Goal: Transaction & Acquisition: Subscribe to service/newsletter

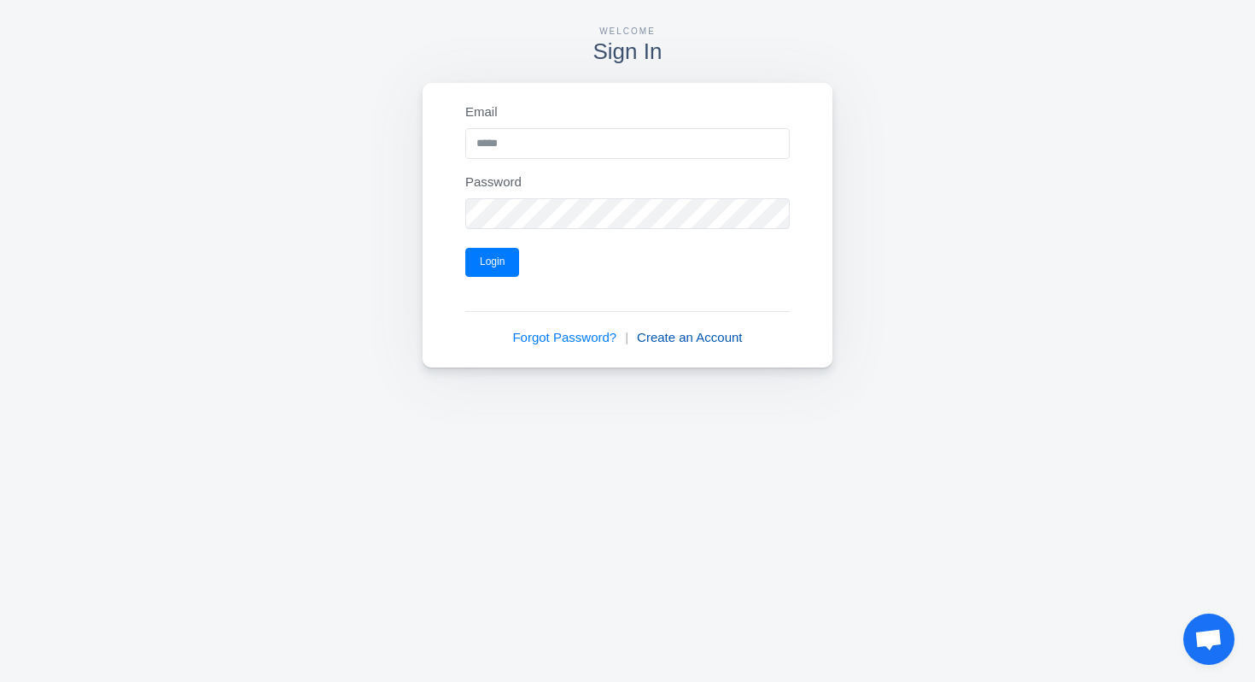
click at [670, 328] on link "Create an Account" at bounding box center [689, 338] width 105 height 20
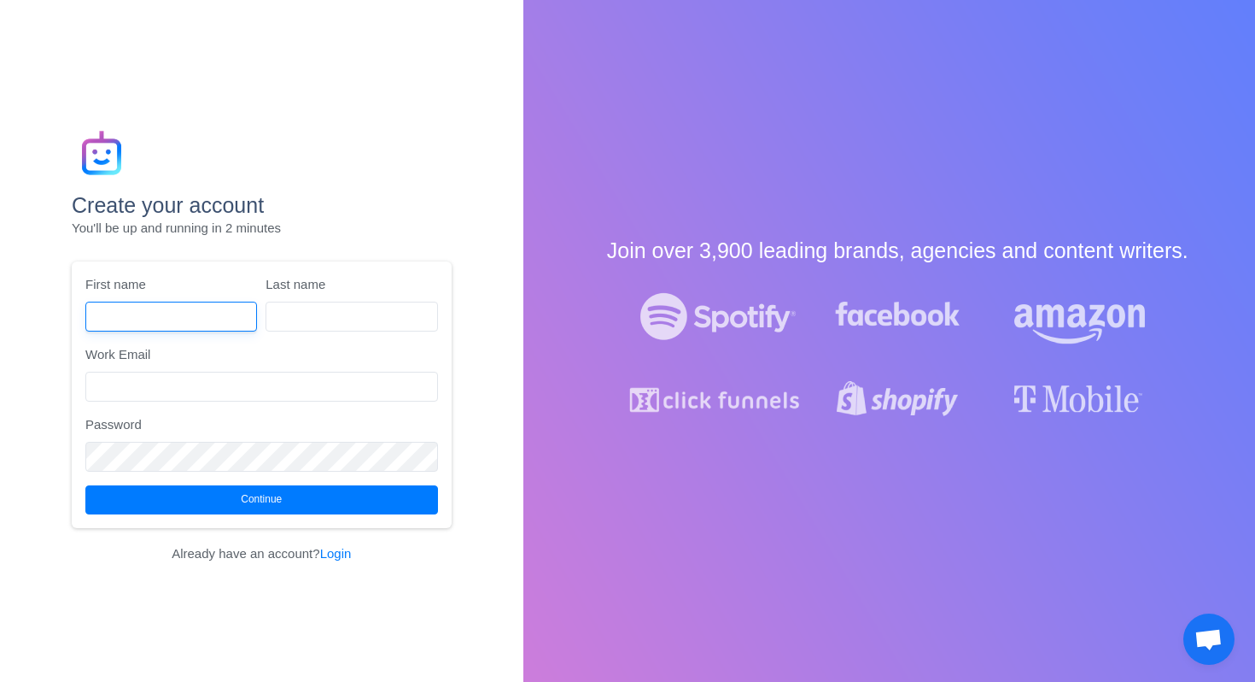
click at [195, 306] on input "text" at bounding box center [171, 316] width 172 height 31
type input "******"
type input "****"
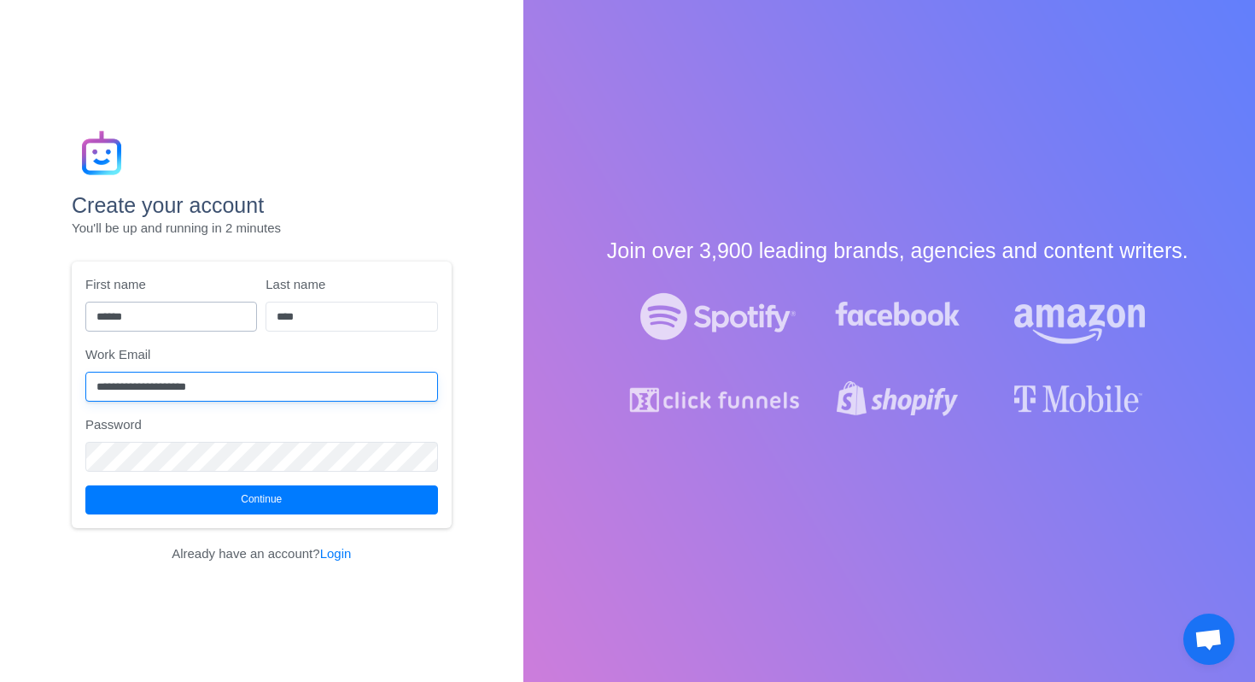
type input "**********"
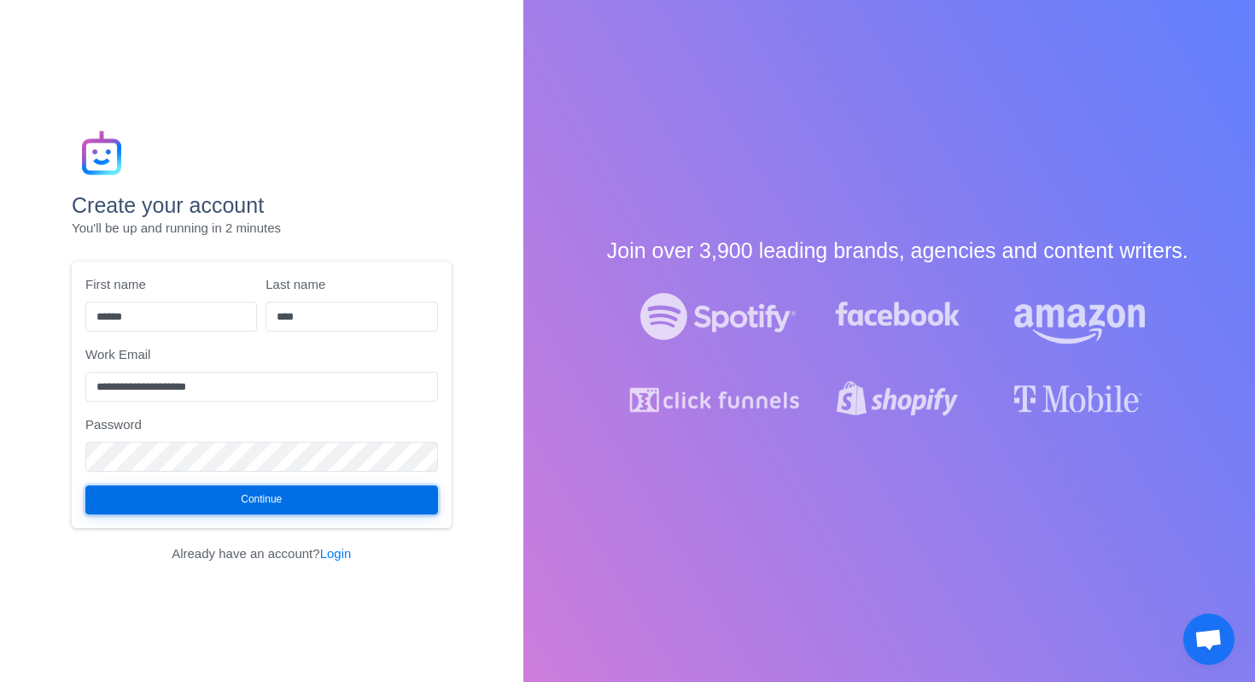
click at [250, 487] on button "Continue" at bounding box center [261, 499] width 353 height 29
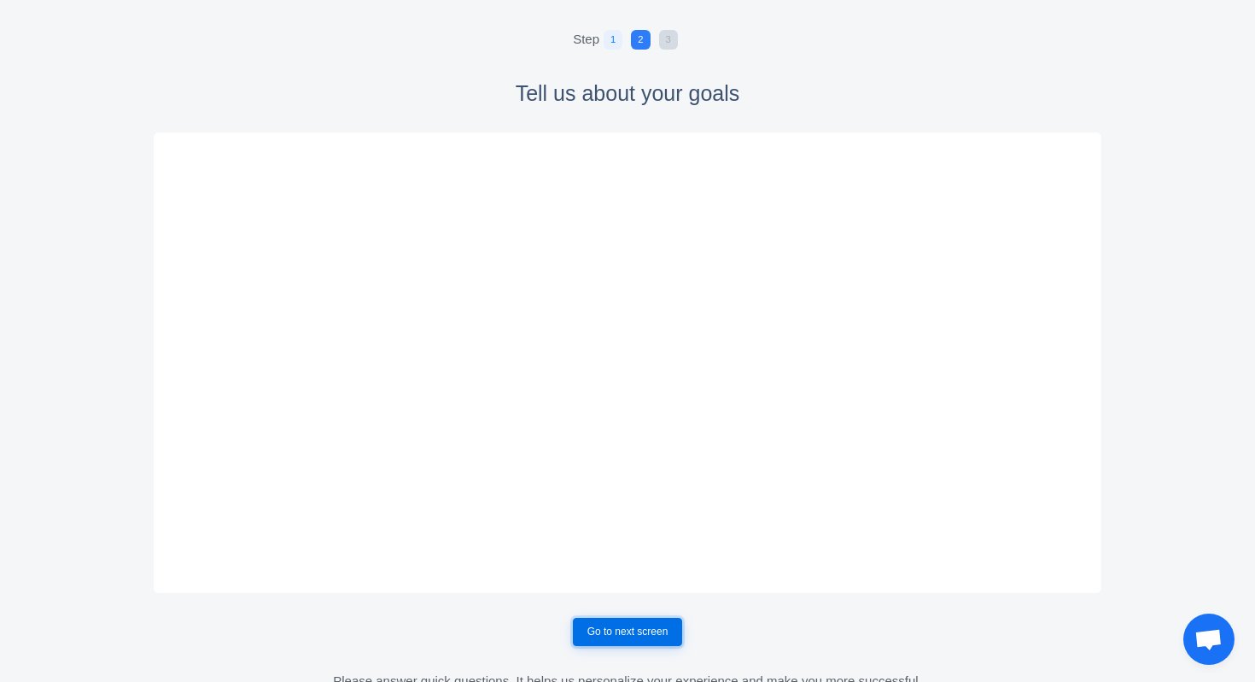
click at [611, 635] on button "Go to next screen" at bounding box center [628, 631] width 110 height 29
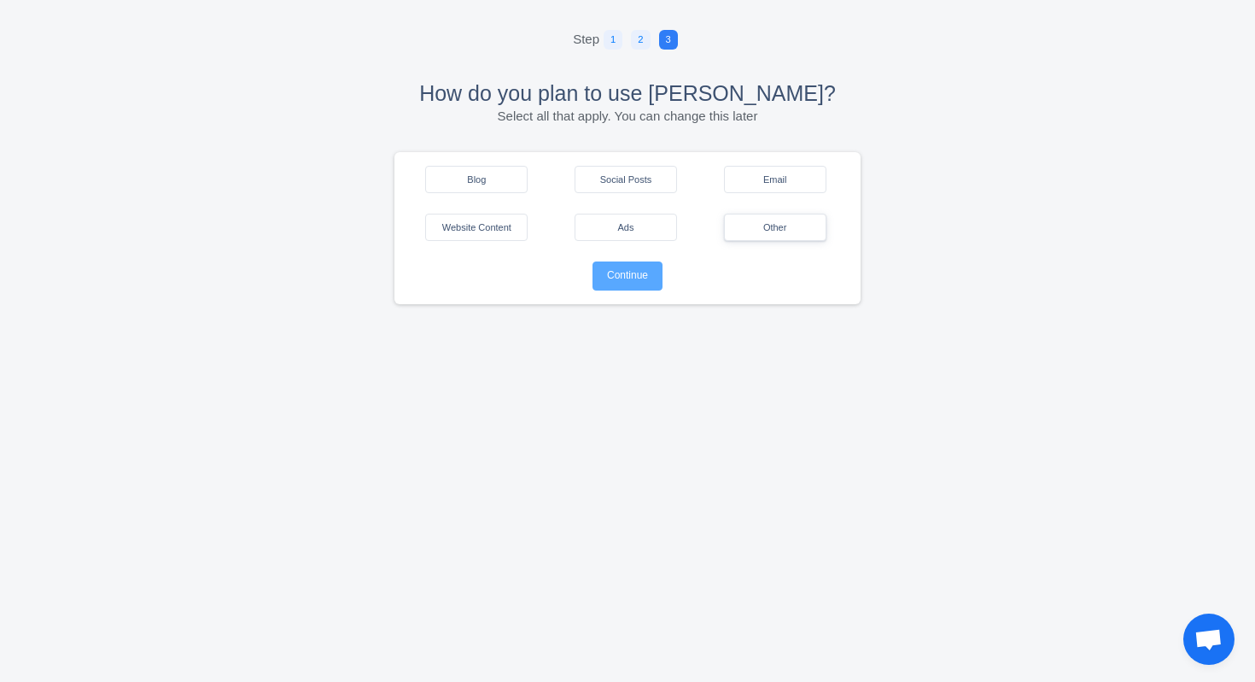
click at [778, 217] on button "Other" at bounding box center [775, 227] width 102 height 27
click at [622, 274] on button "Continue" at bounding box center [628, 276] width 70 height 29
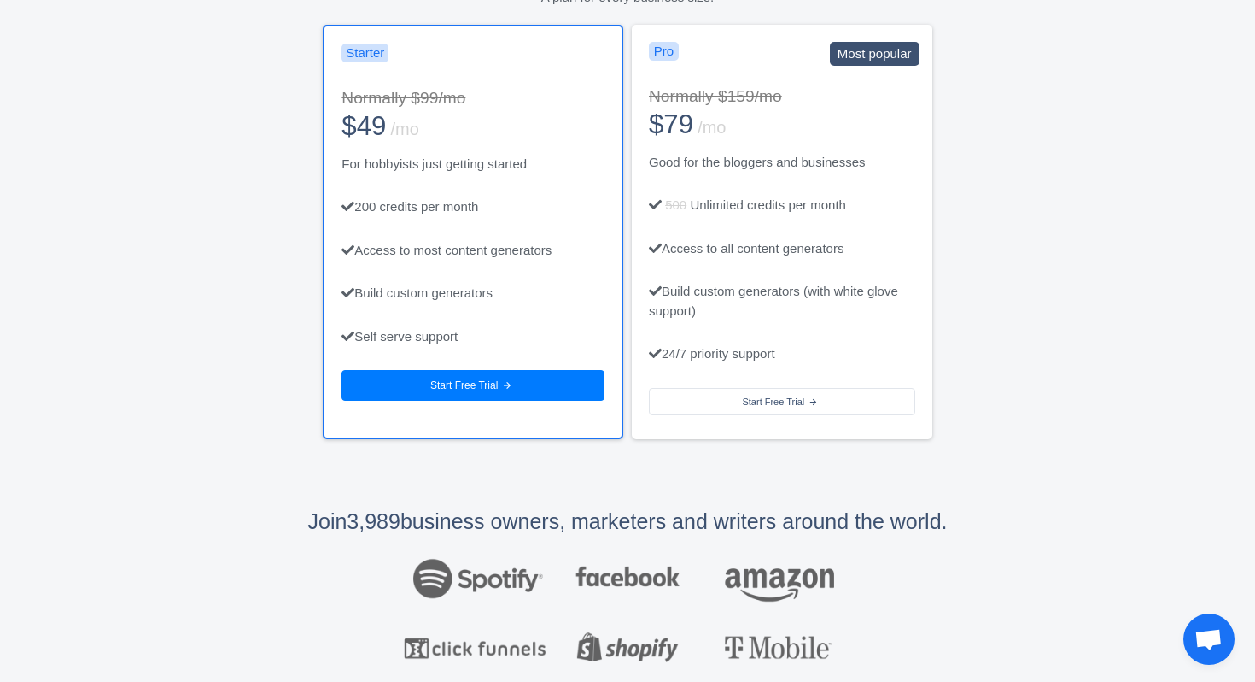
scroll to position [177, 0]
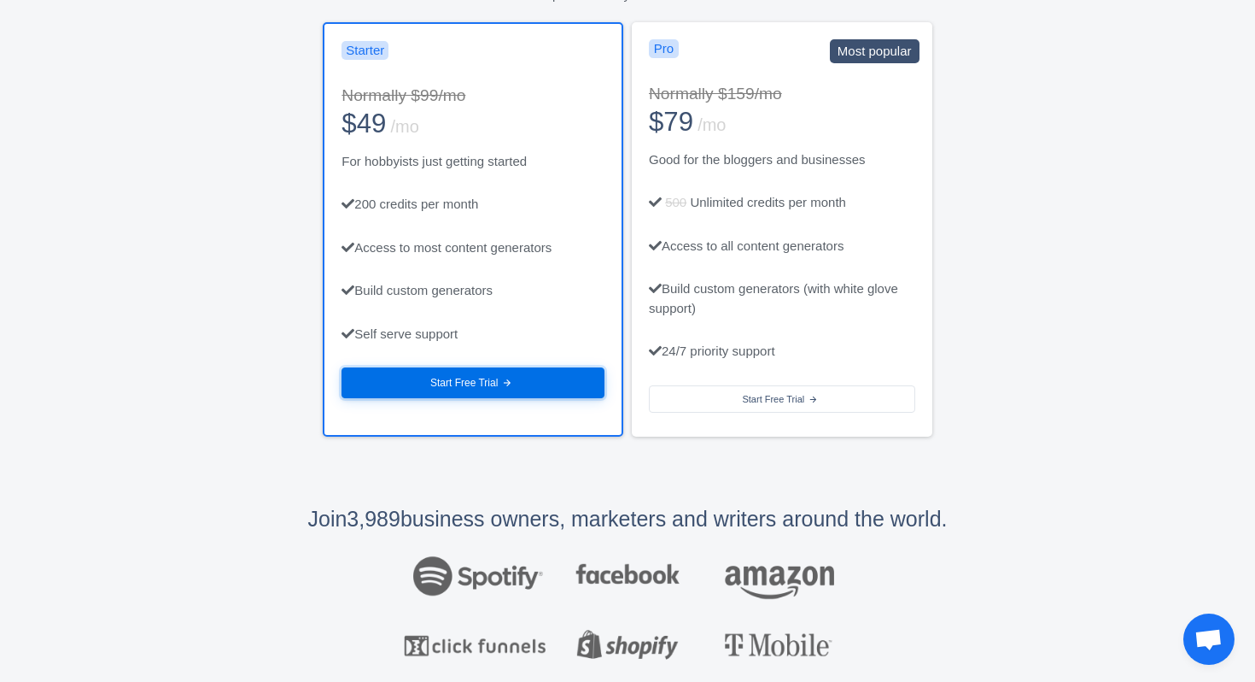
click at [474, 367] on button "Start Free Trial arrow_forward" at bounding box center [473, 382] width 263 height 31
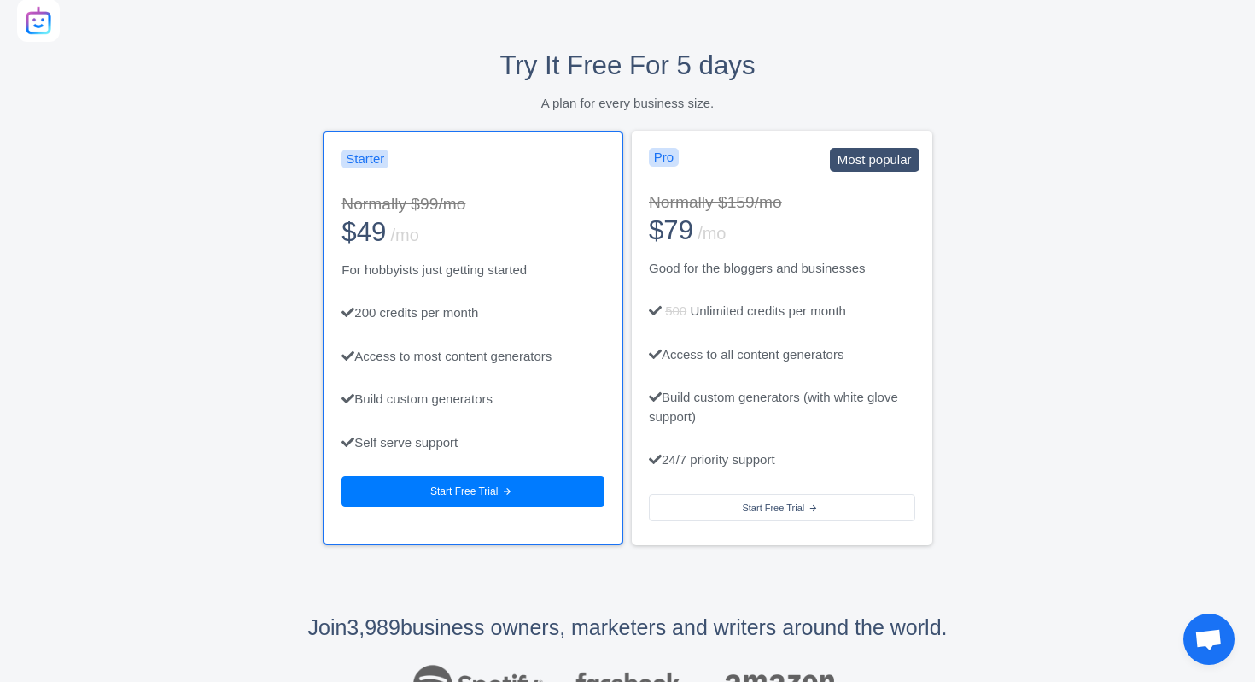
scroll to position [70, 0]
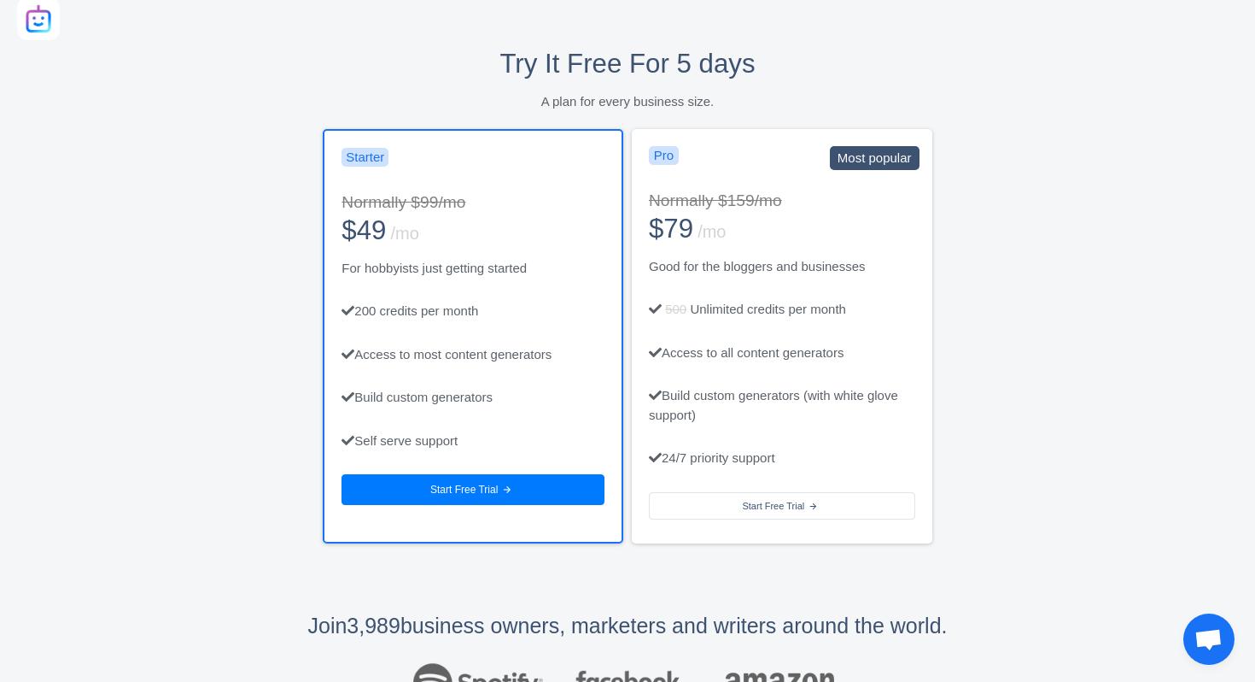
click at [730, 165] on div "Pro" at bounding box center [709, 168] width 146 height 44
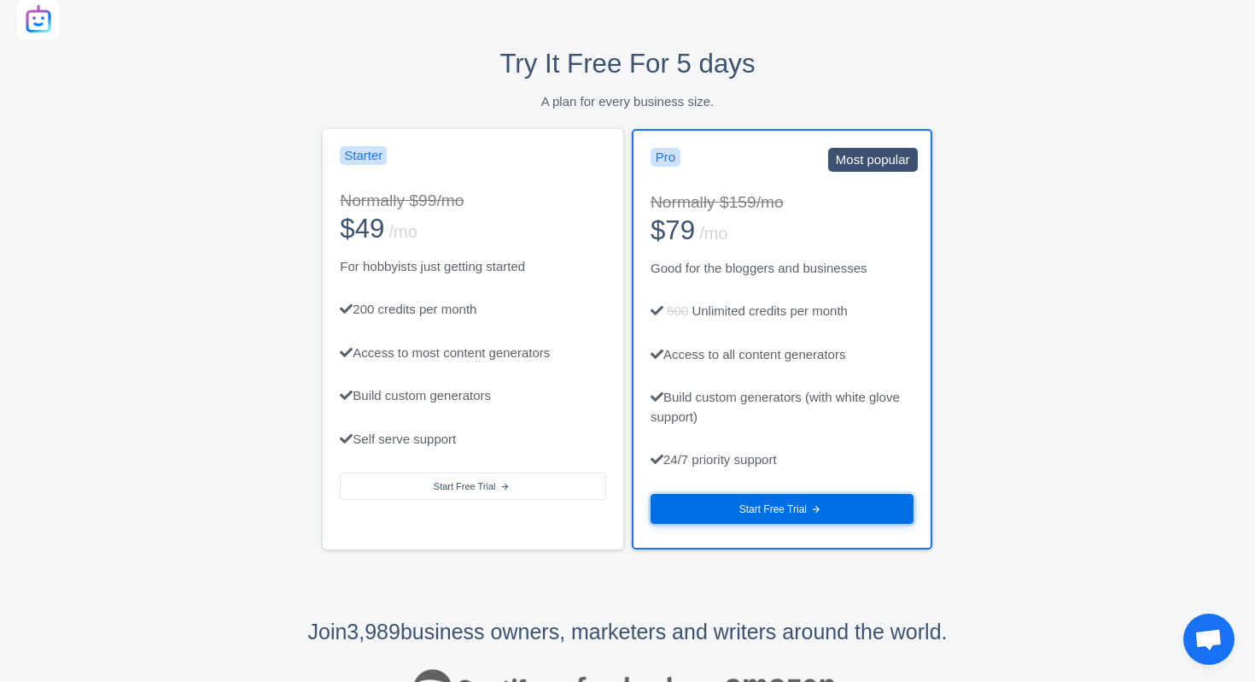
click at [767, 494] on button "Start Free Trial arrow_forward" at bounding box center [782, 509] width 263 height 31
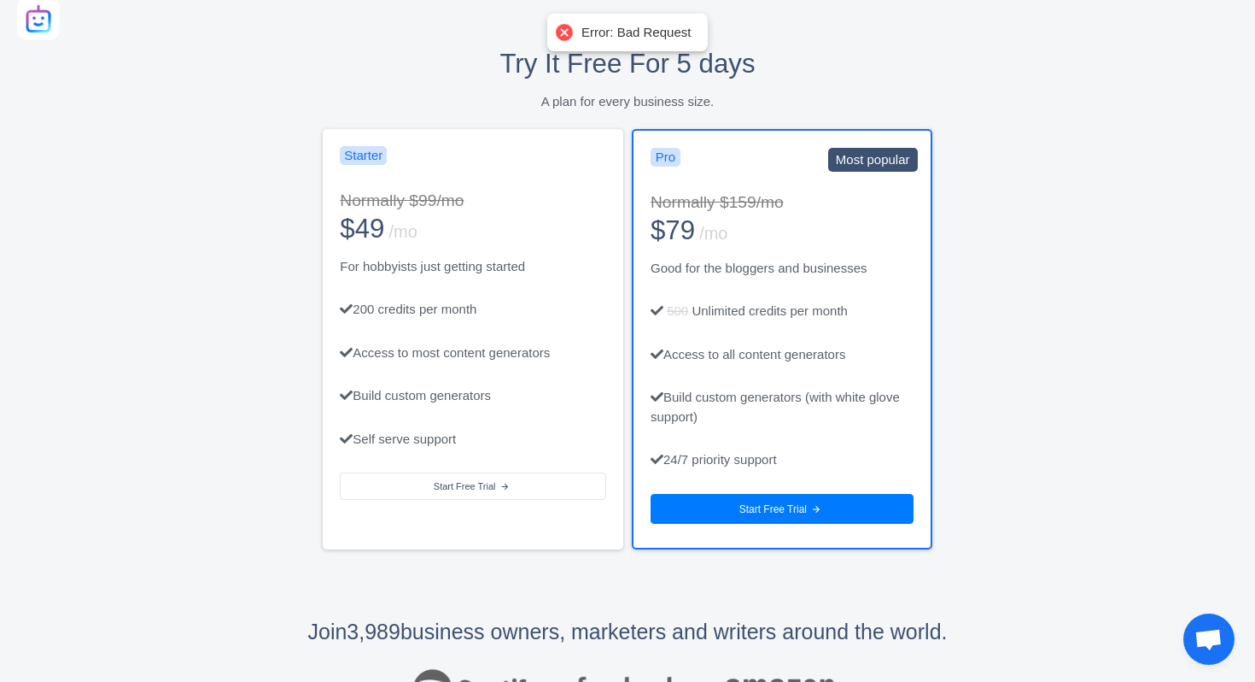
click at [566, 35] on div at bounding box center [565, 32] width 24 height 24
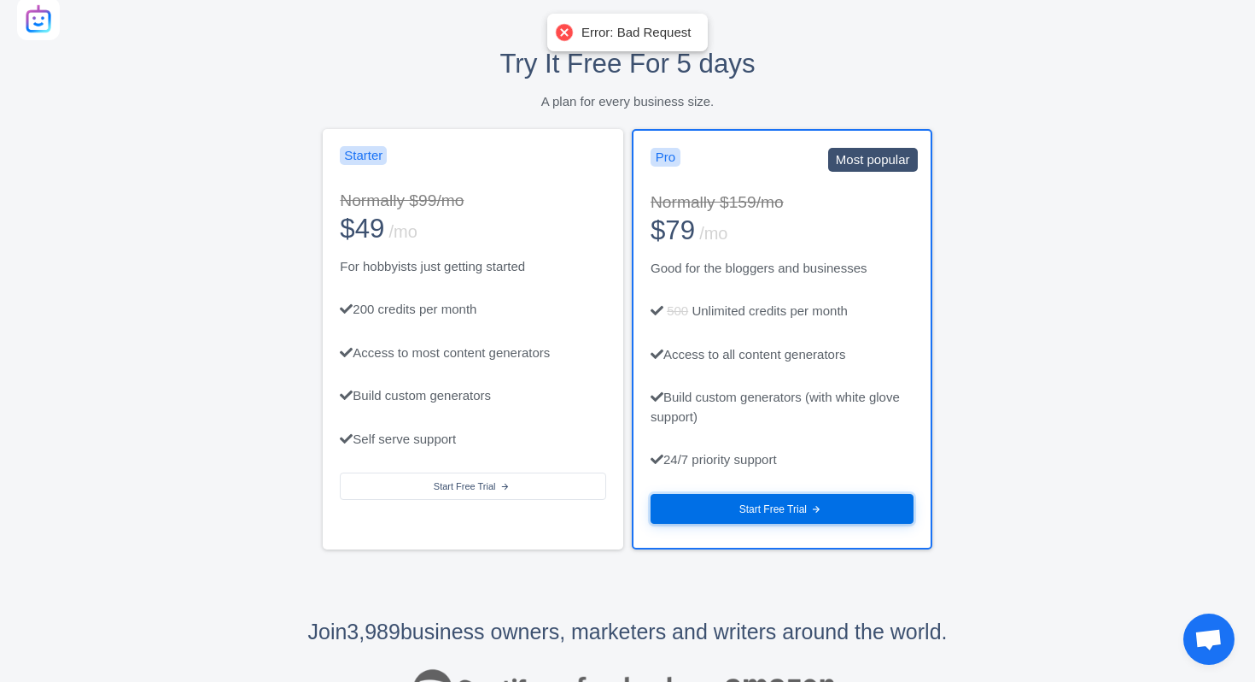
click at [715, 494] on button "Start Free Trial arrow_forward" at bounding box center [782, 509] width 263 height 31
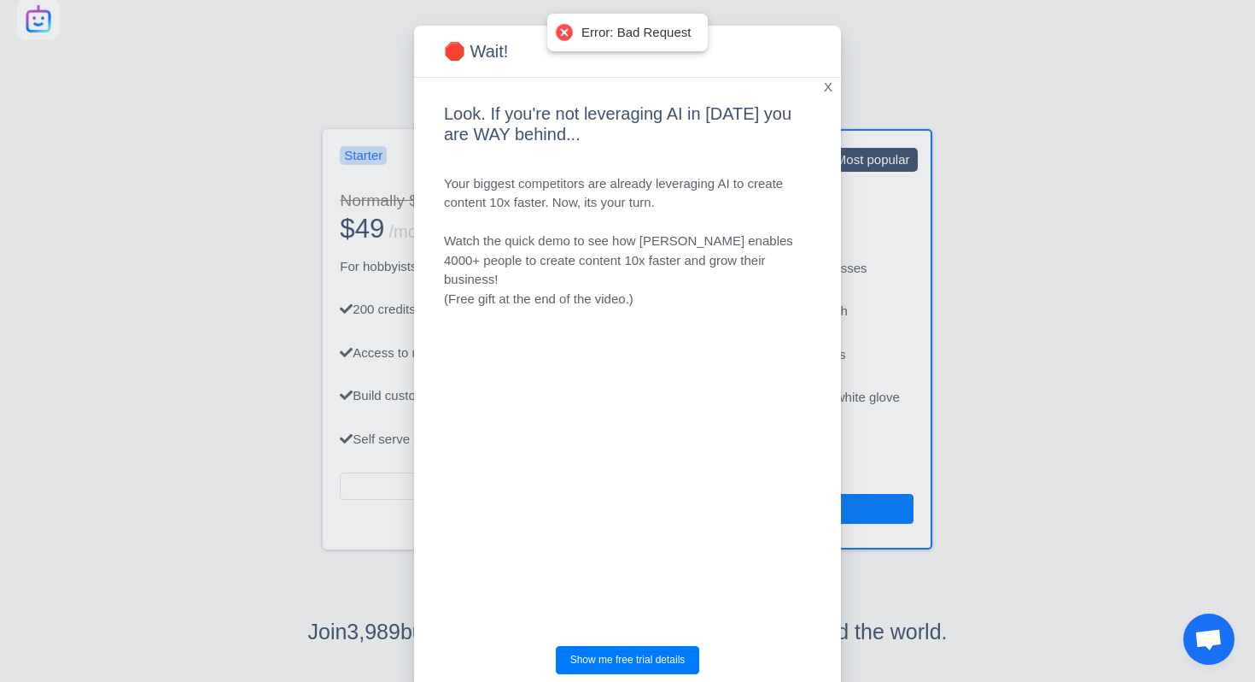
click at [826, 89] on span "X" at bounding box center [828, 88] width 9 height 20
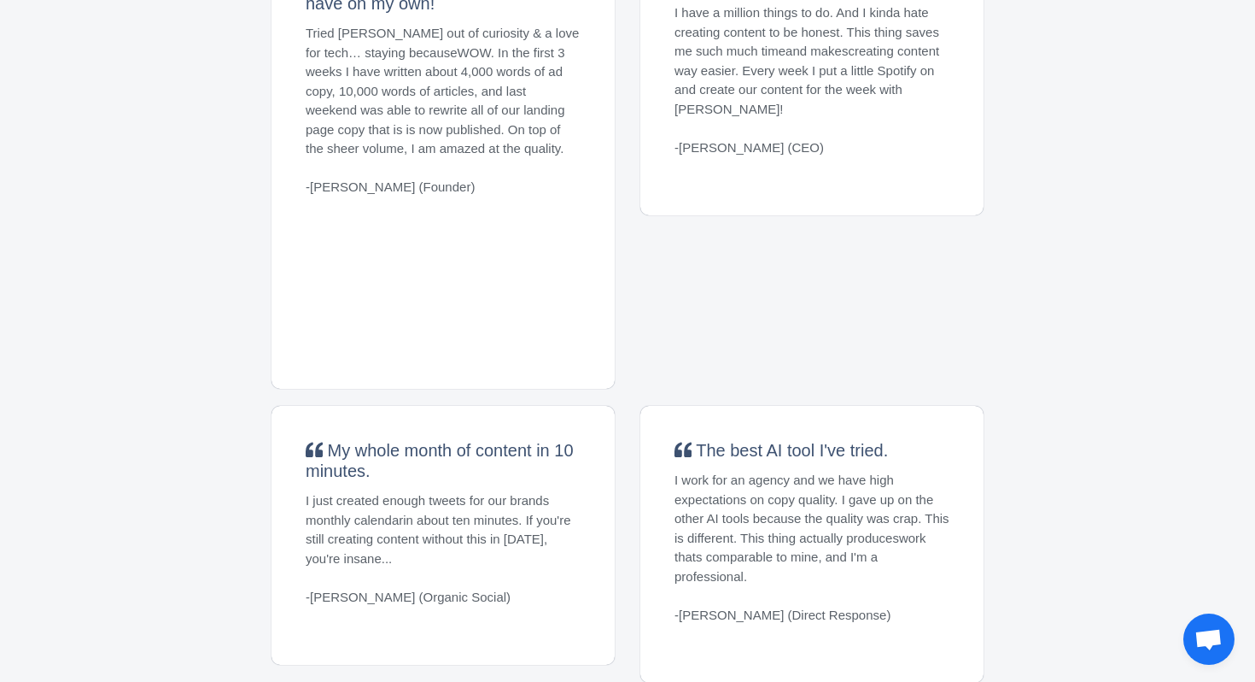
scroll to position [0, 0]
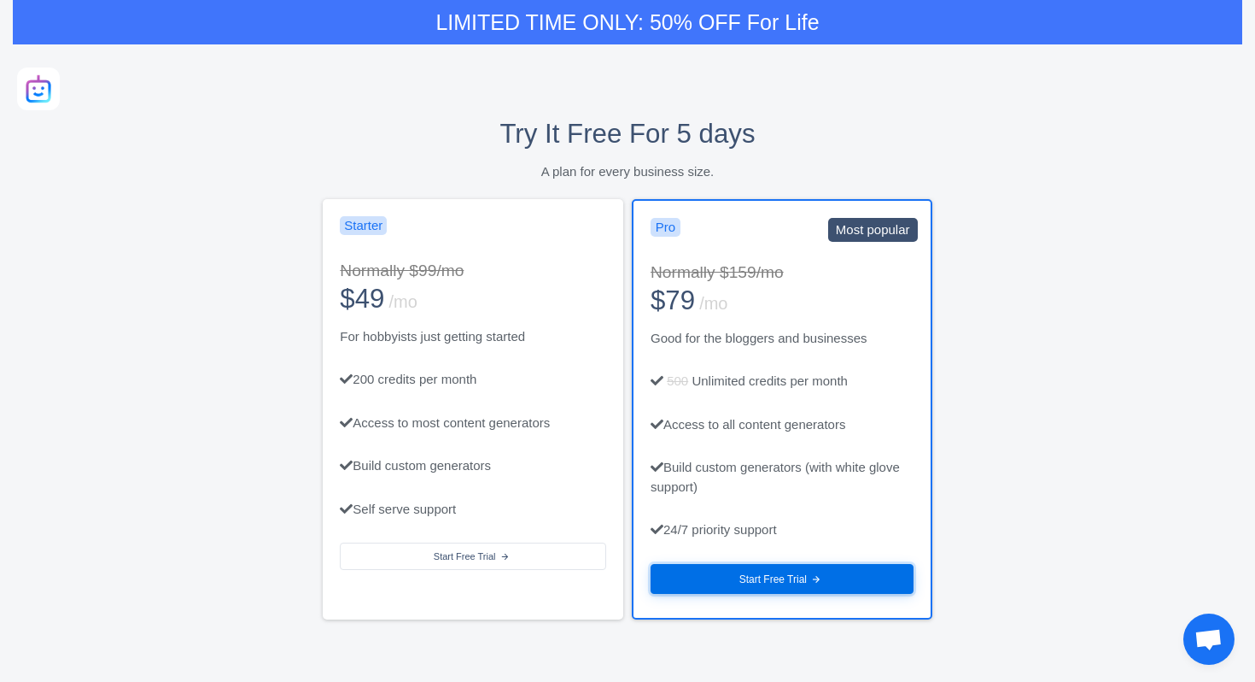
click at [712, 564] on button "Start Free Trial arrow_forward" at bounding box center [782, 579] width 263 height 31
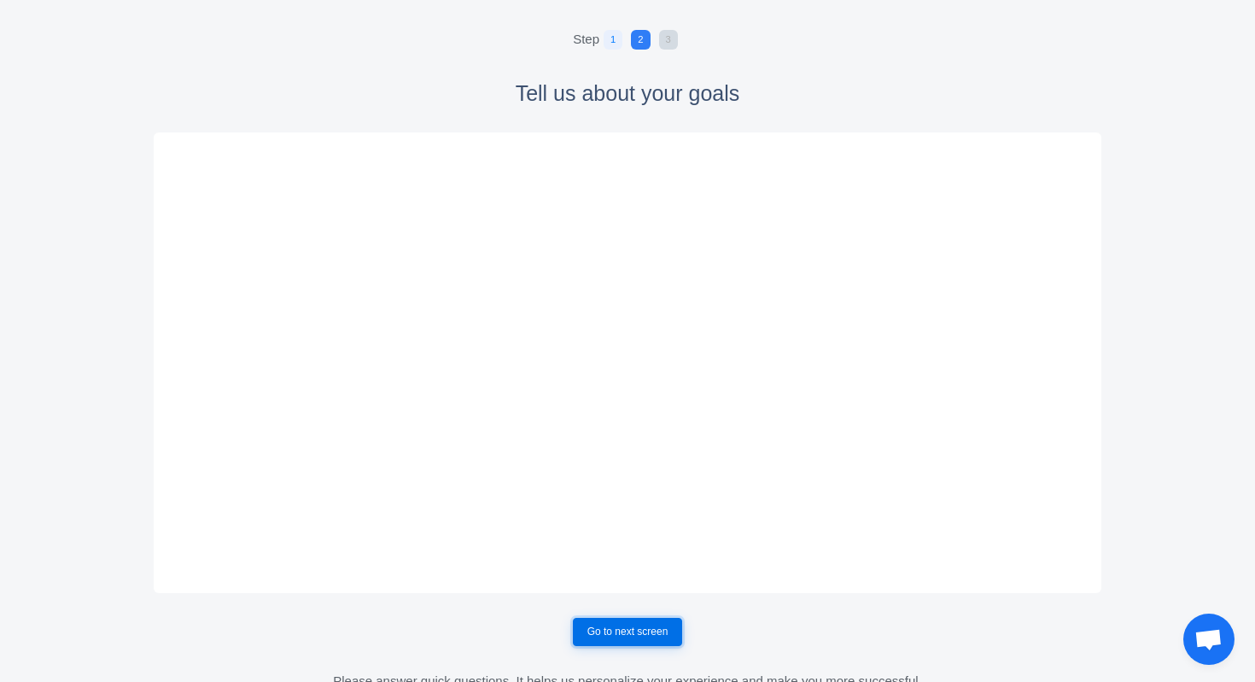
click at [640, 641] on button "Go to next screen" at bounding box center [628, 631] width 110 height 29
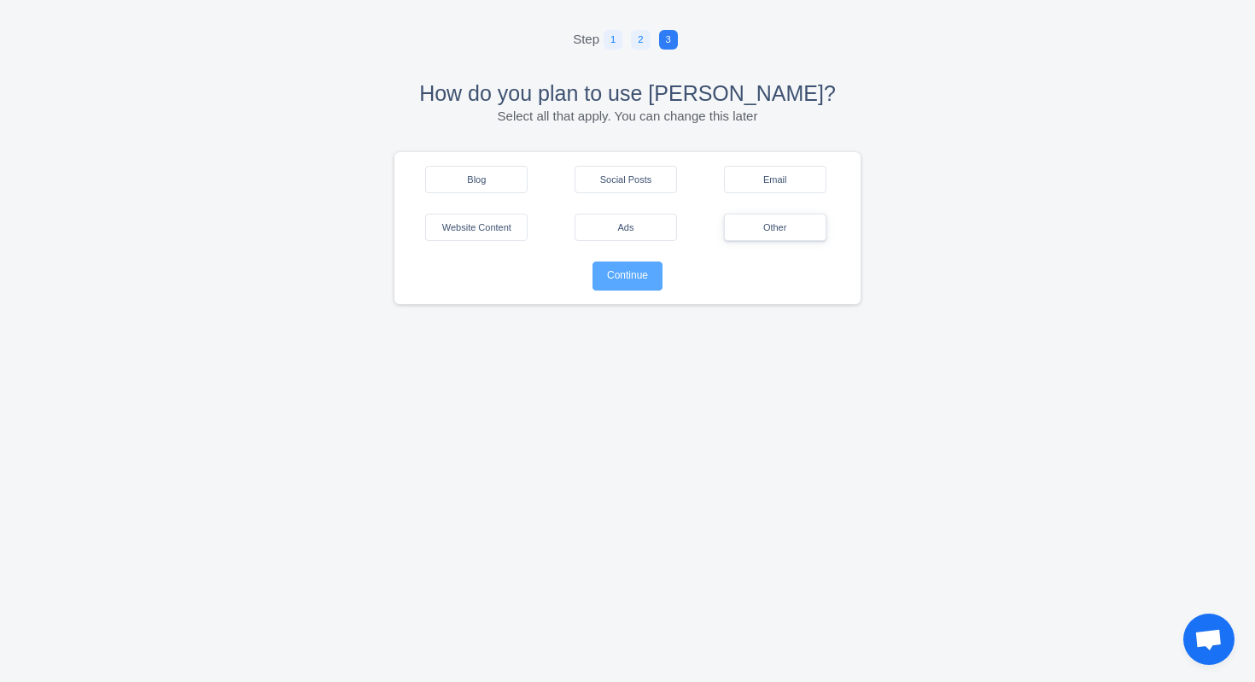
click at [774, 233] on button "Other" at bounding box center [775, 227] width 102 height 27
click at [596, 282] on button "Continue" at bounding box center [628, 276] width 70 height 29
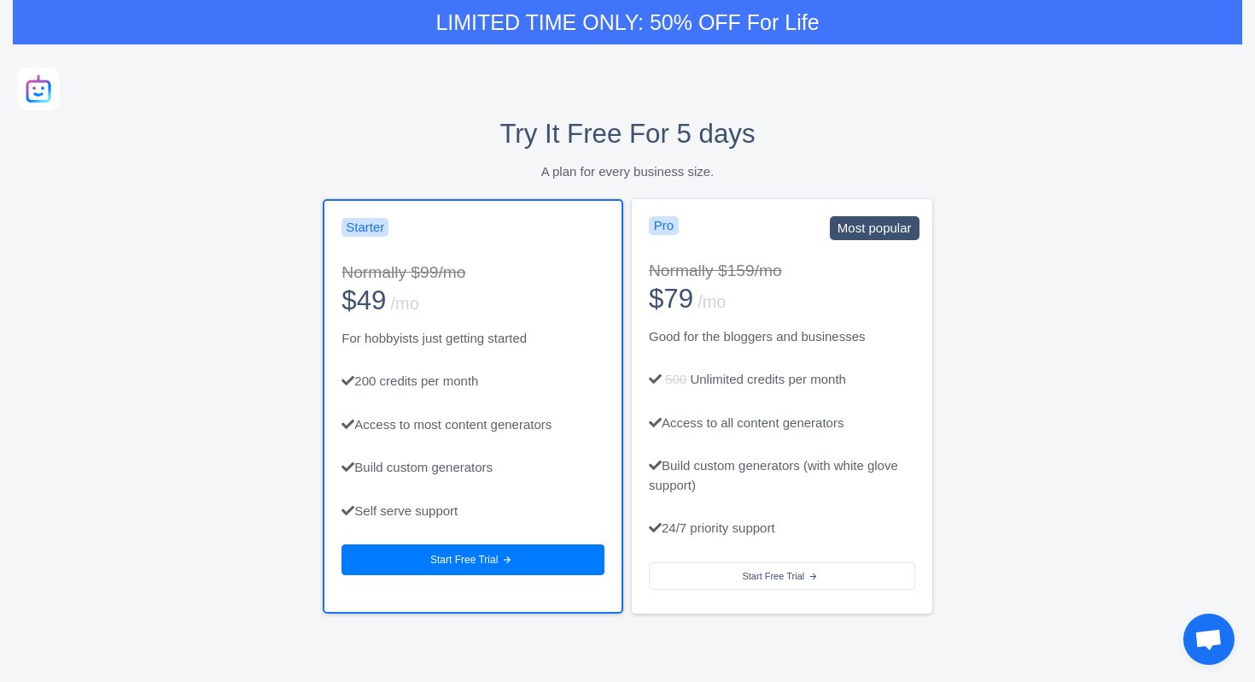
click at [760, 383] on div "Pro Most popular Normally $159/mo $79 /mo Good for the bloggers and businesses …" at bounding box center [782, 406] width 301 height 414
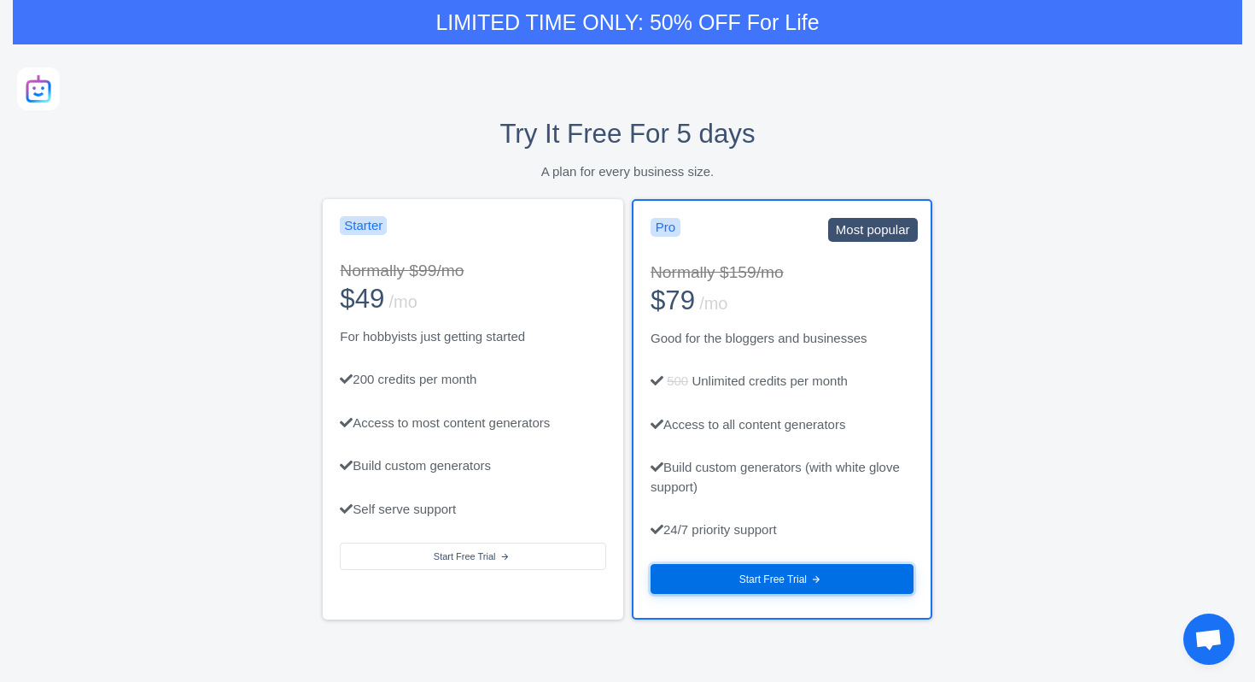
click at [795, 564] on button "Start Free Trial arrow_forward" at bounding box center [782, 579] width 263 height 31
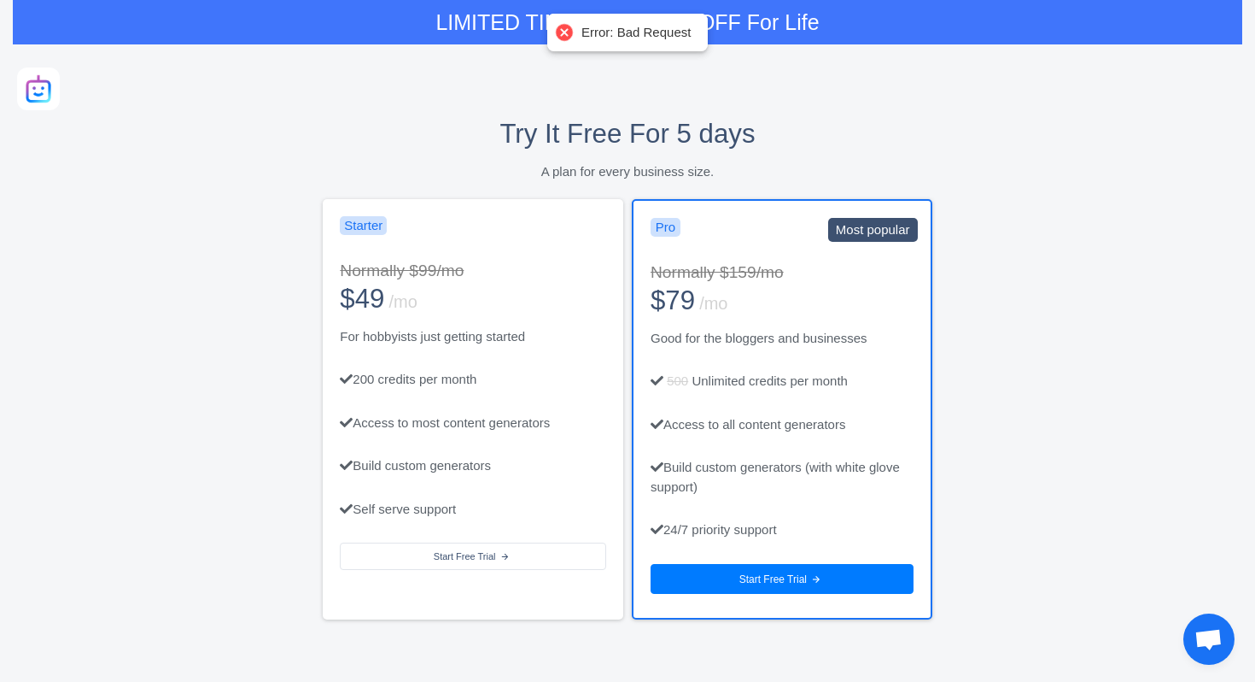
click at [568, 26] on div at bounding box center [565, 32] width 24 height 24
click at [565, 26] on div at bounding box center [565, 32] width 24 height 24
click at [568, 32] on div at bounding box center [565, 32] width 24 height 24
click at [567, 38] on div at bounding box center [565, 32] width 24 height 24
